Goal: Task Accomplishment & Management: Complete application form

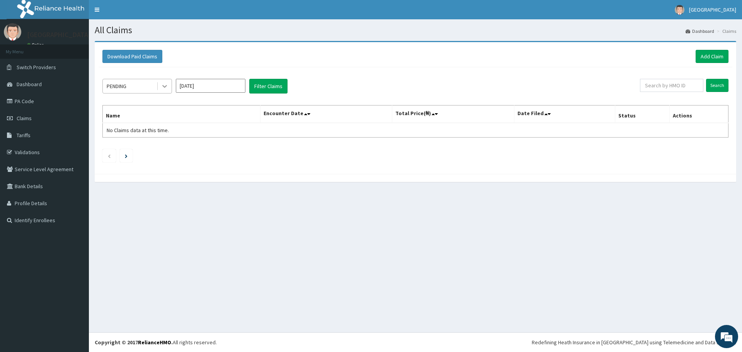
click at [163, 87] on icon at bounding box center [165, 86] width 8 height 8
click at [23, 149] on link "Validations" at bounding box center [44, 152] width 89 height 17
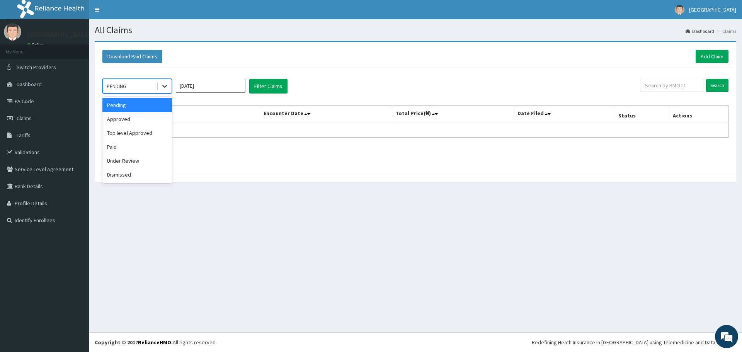
click at [163, 86] on icon at bounding box center [164, 86] width 5 height 3
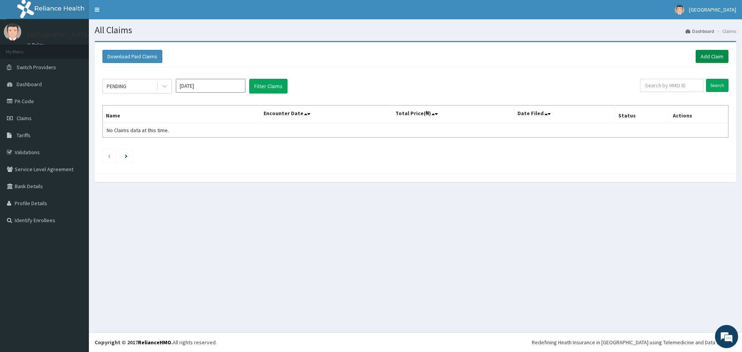
click at [705, 52] on link "Add Claim" at bounding box center [711, 56] width 33 height 13
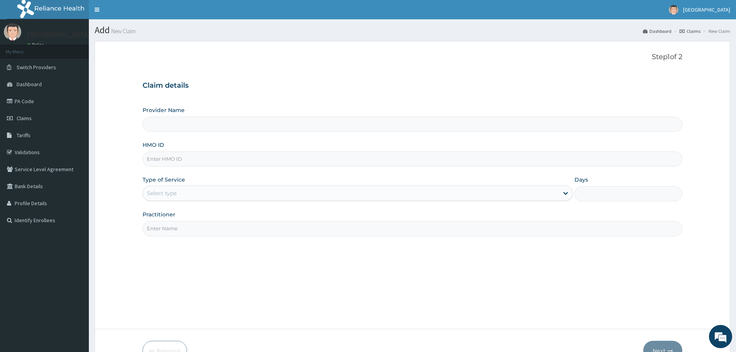
click at [408, 129] on input "Provider Name" at bounding box center [413, 124] width 540 height 15
type input "[GEOGRAPHIC_DATA]"
click at [334, 163] on input "HMO ID" at bounding box center [413, 158] width 540 height 15
paste input "URI/10293/A"
type input "URI/10293/A"
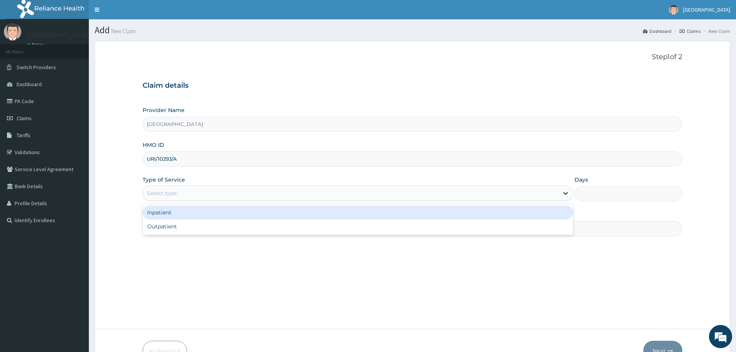
click at [565, 194] on icon at bounding box center [565, 193] width 5 height 3
click at [531, 213] on div "Inpatient" at bounding box center [358, 213] width 430 height 14
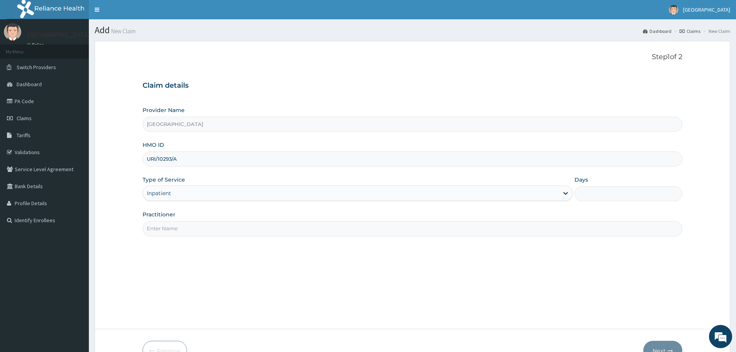
click at [595, 197] on input "Days" at bounding box center [628, 193] width 108 height 15
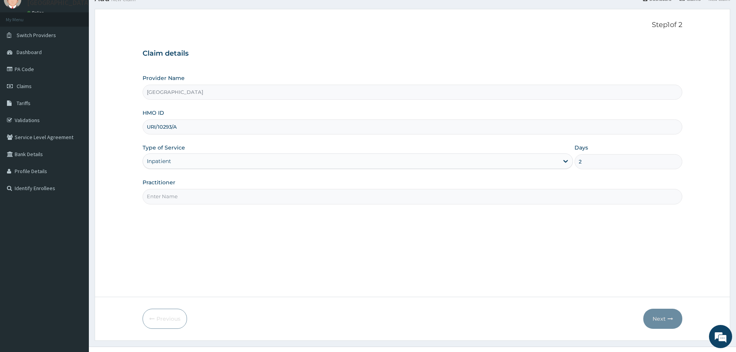
scroll to position [46, 0]
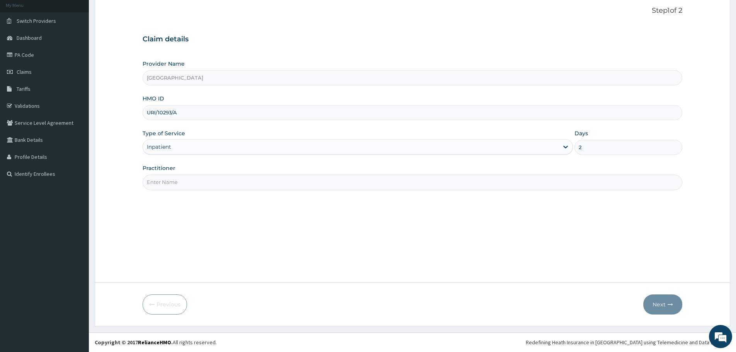
type input "2"
click at [349, 185] on input "Practitioner" at bounding box center [413, 182] width 540 height 15
type input "DR.BODUNRIN"
click at [656, 301] on button "Next" at bounding box center [662, 304] width 39 height 20
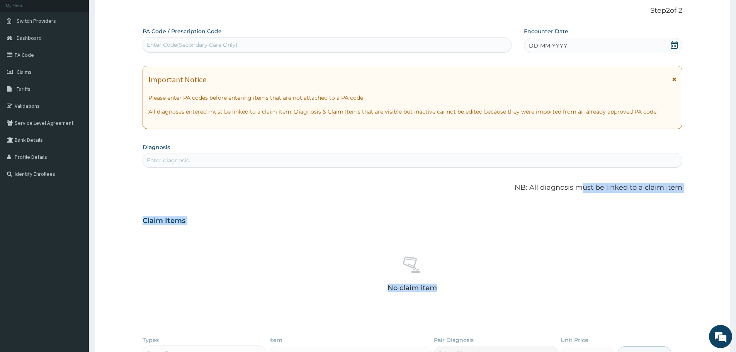
drag, startPoint x: 656, startPoint y: 301, endPoint x: 600, endPoint y: 156, distance: 156.3
click at [600, 156] on div "PA Code / Prescription Code Enter Code(Secondary Care Only) Encounter Date DD-M…" at bounding box center [413, 223] width 540 height 392
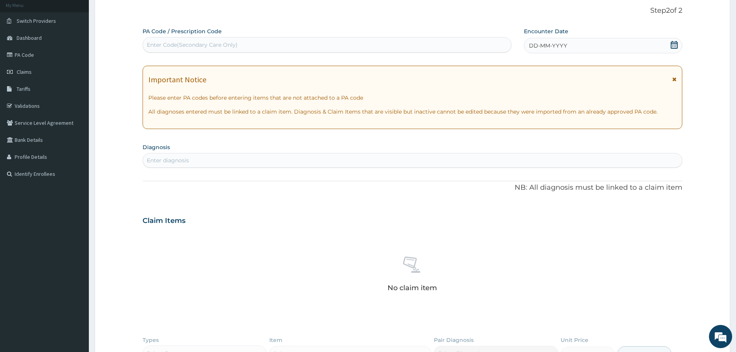
click at [449, 46] on div "Enter Code(Secondary Care Only)" at bounding box center [327, 45] width 368 height 12
click at [573, 47] on div "DD-MM-YYYY" at bounding box center [603, 45] width 158 height 15
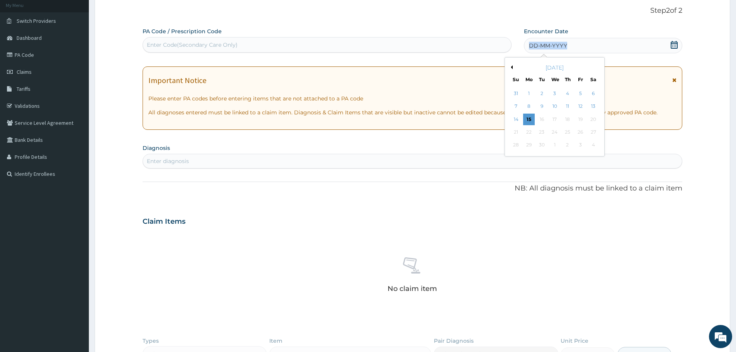
click at [573, 47] on div "DD-MM-YYYY" at bounding box center [603, 45] width 158 height 15
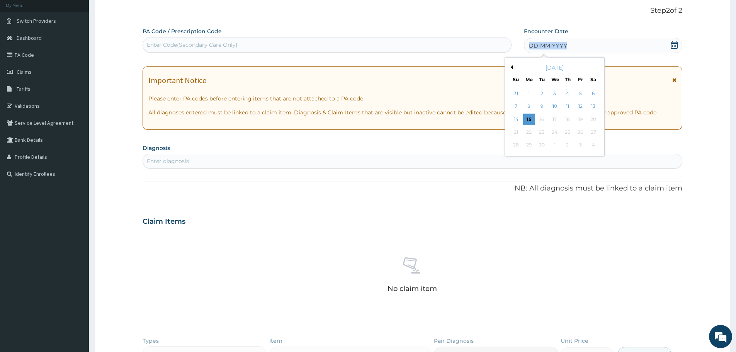
click at [573, 47] on div "DD-MM-YYYY" at bounding box center [603, 45] width 158 height 15
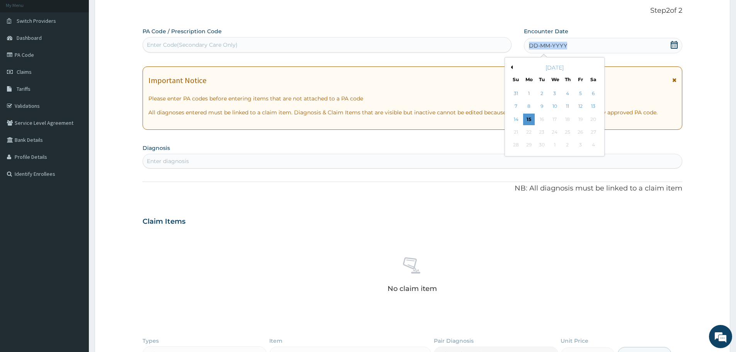
click at [573, 47] on div "DD-MM-YYYY" at bounding box center [603, 45] width 158 height 15
click at [528, 115] on div "15" at bounding box center [529, 120] width 12 height 12
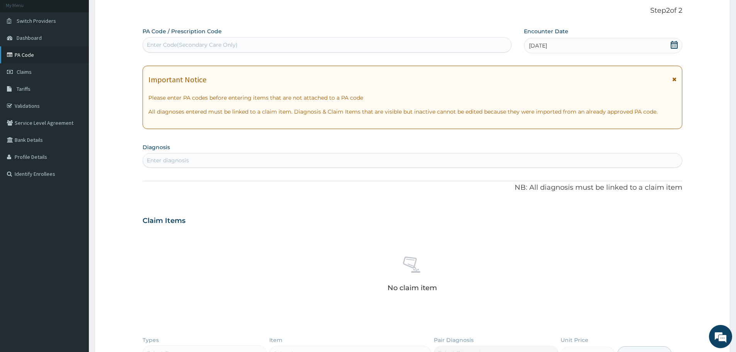
click at [16, 56] on link "PA Code" at bounding box center [44, 54] width 89 height 17
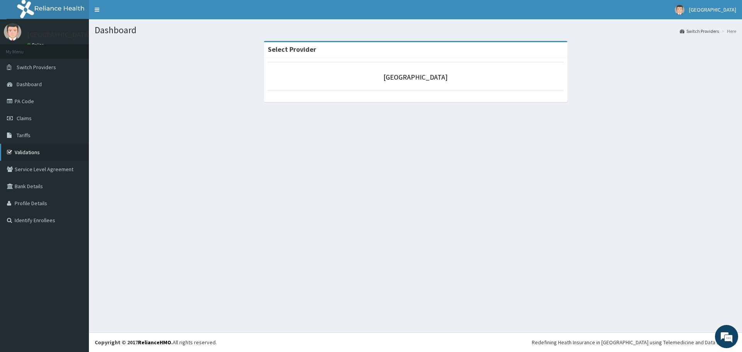
click at [48, 148] on link "Validations" at bounding box center [44, 152] width 89 height 17
